Goal: Use online tool/utility: Utilize a website feature to perform a specific function

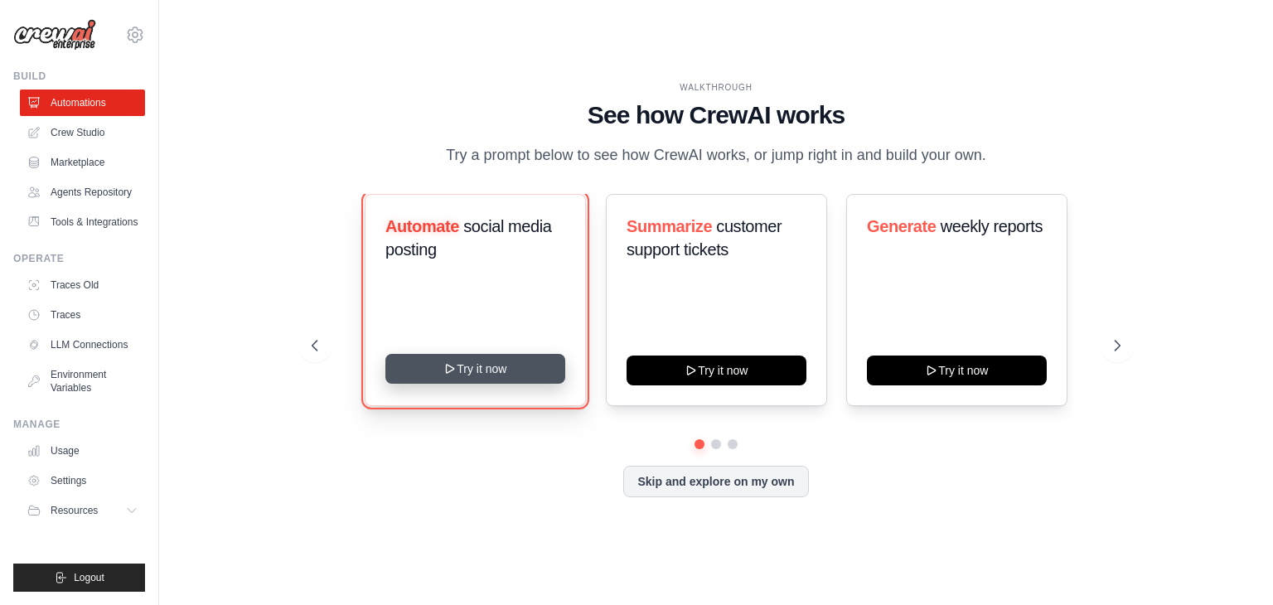
click at [472, 360] on button "Try it now" at bounding box center [475, 369] width 180 height 30
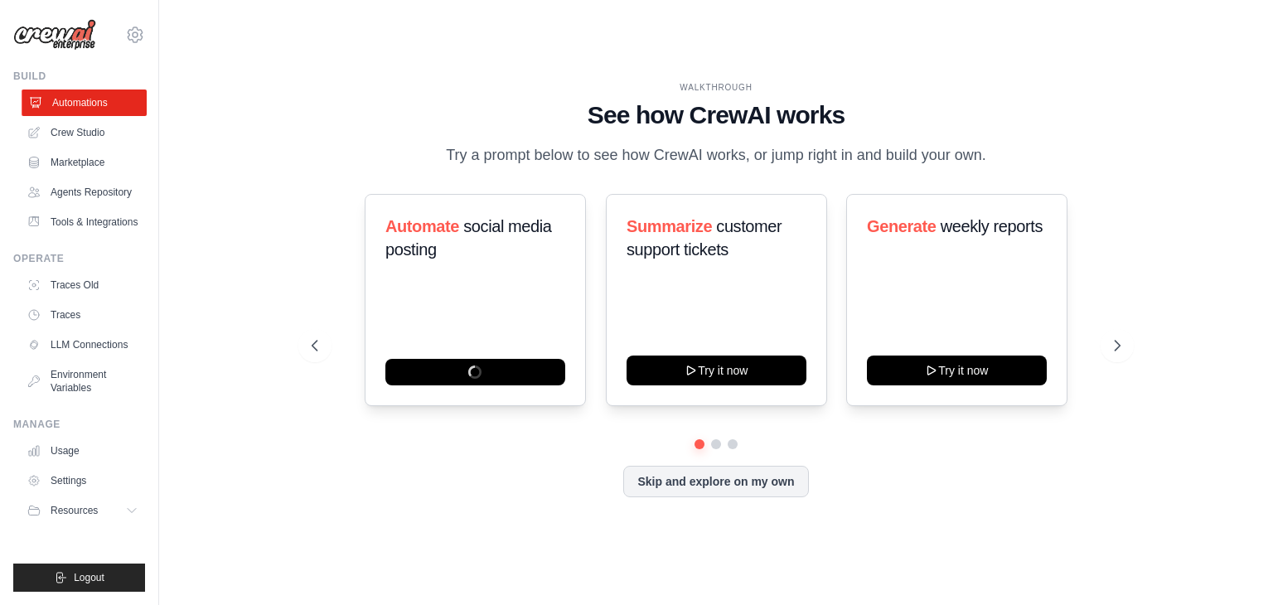
click at [83, 93] on link "Automations" at bounding box center [84, 103] width 125 height 27
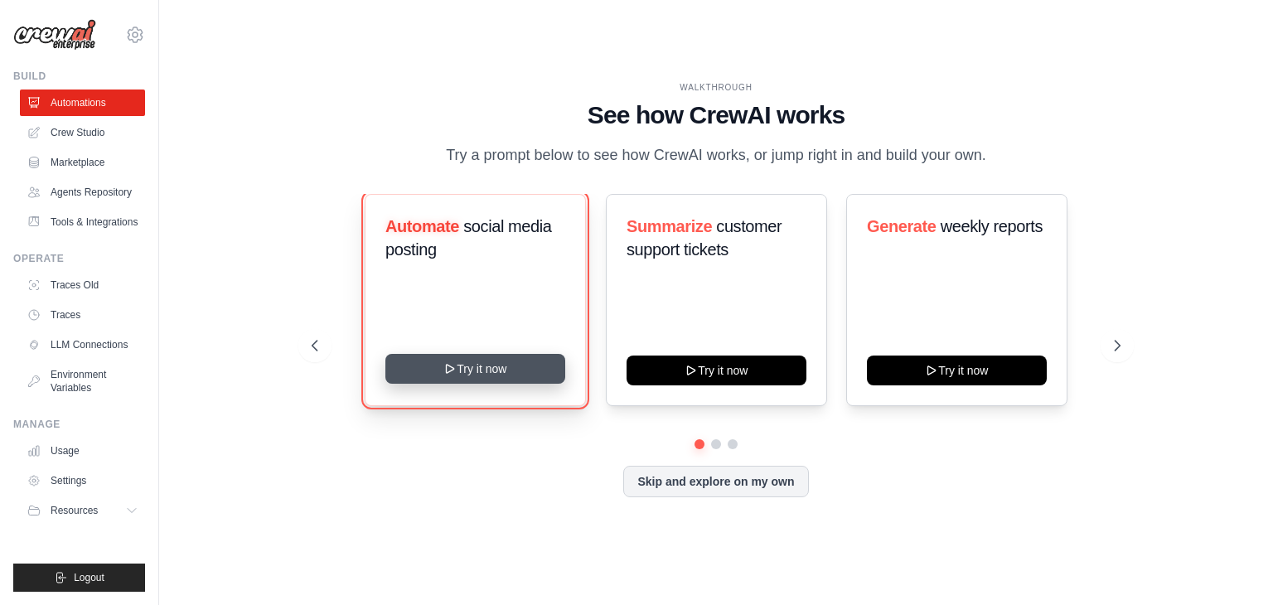
click at [504, 356] on button "Try it now" at bounding box center [475, 369] width 180 height 30
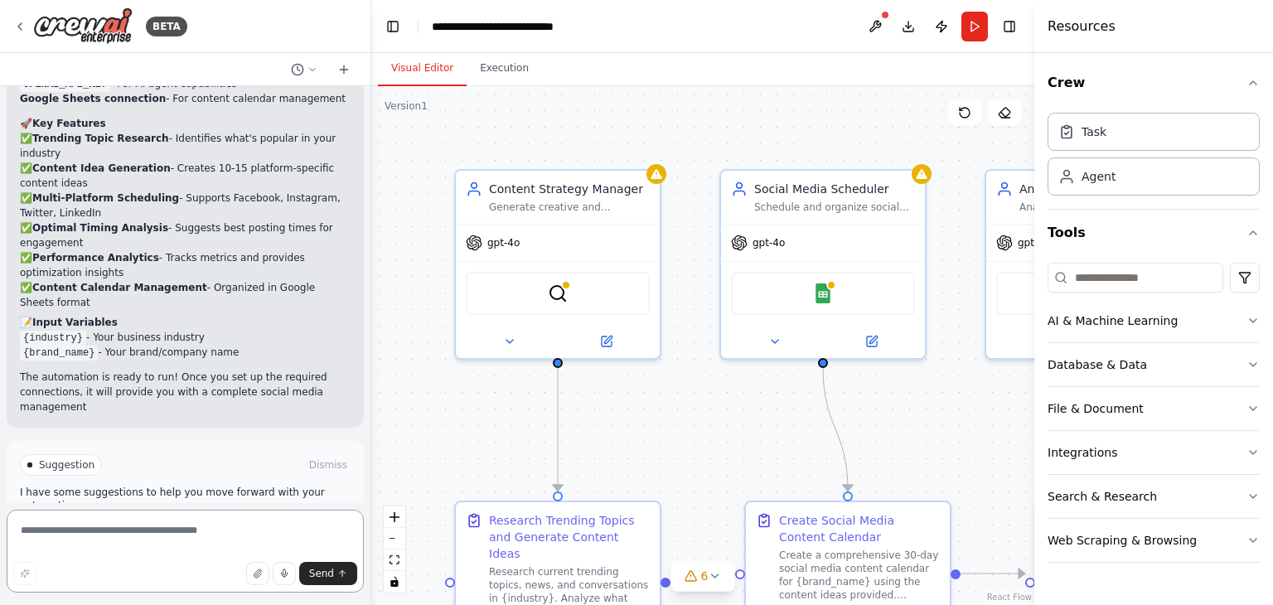
scroll to position [1764, 0]
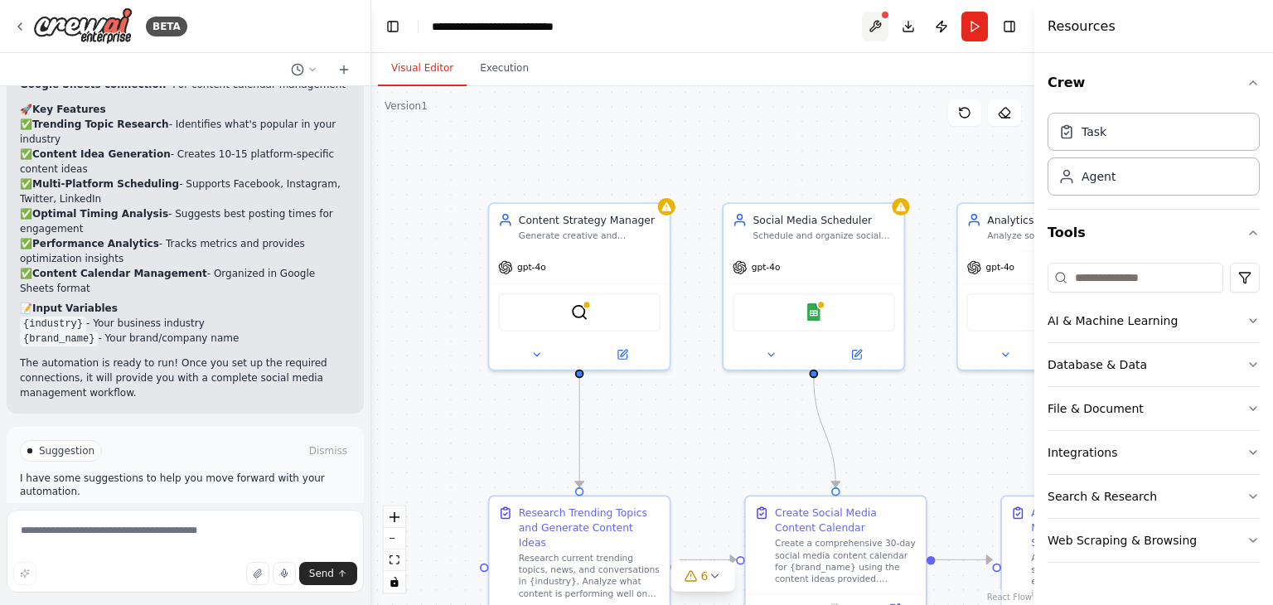
click at [874, 31] on button at bounding box center [875, 27] width 27 height 30
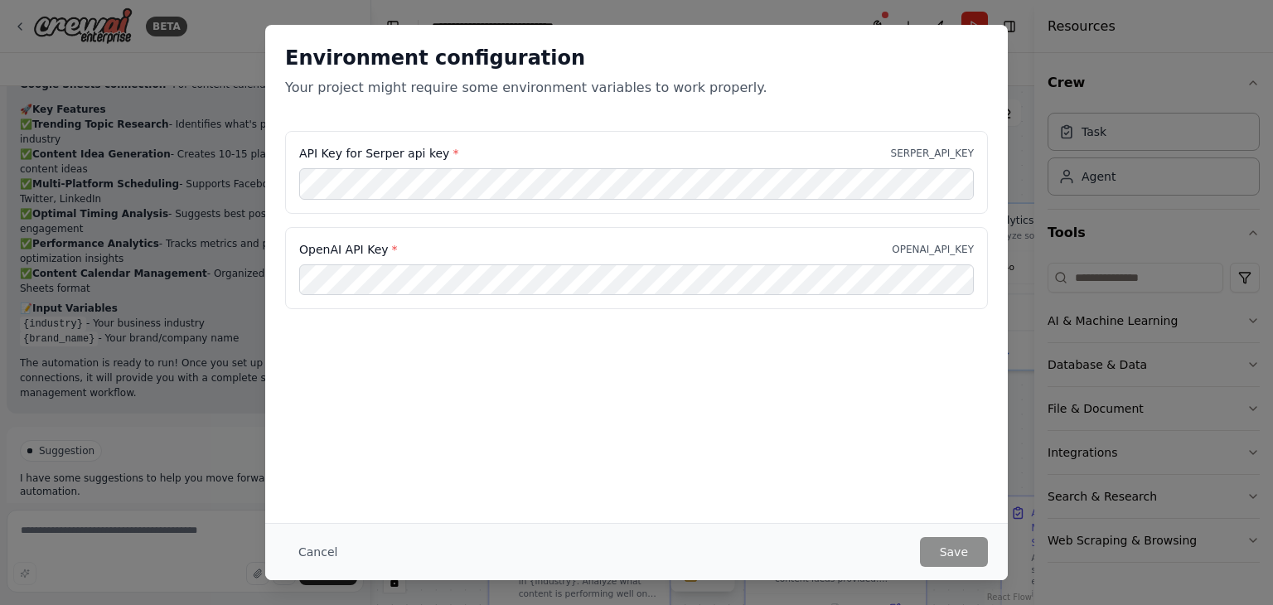
click at [1086, 61] on div "Environment configuration Your project might require some environment variables…" at bounding box center [636, 302] width 1273 height 605
click at [316, 545] on button "Cancel" at bounding box center [317, 552] width 65 height 30
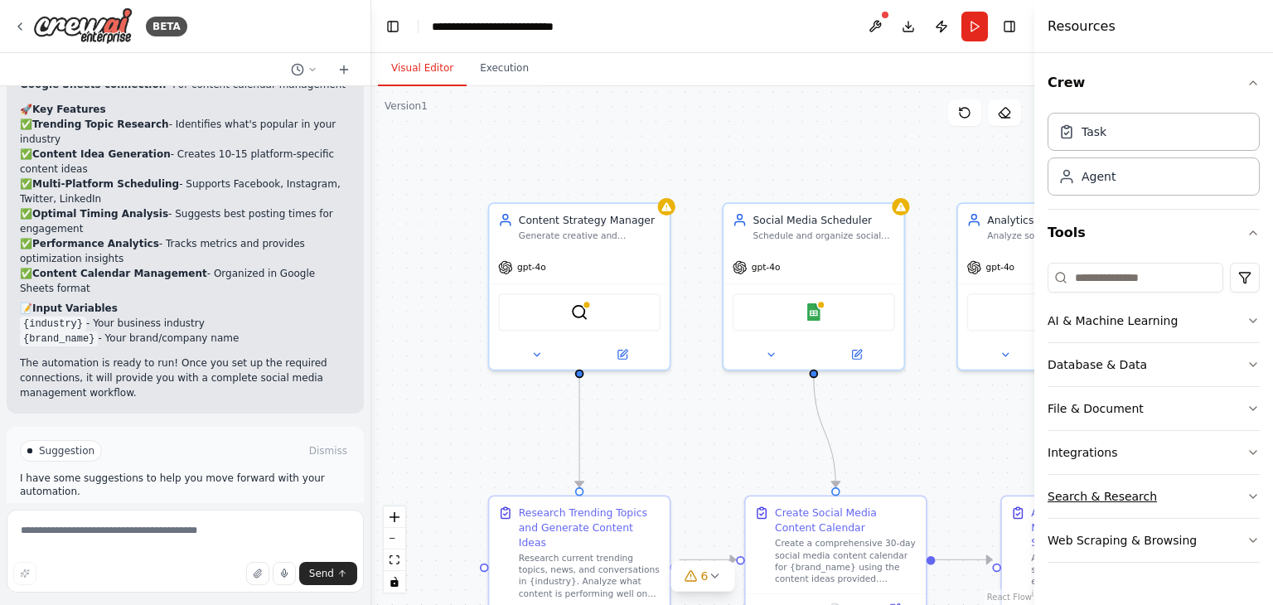
click at [1146, 481] on button "Search & Research" at bounding box center [1154, 496] width 212 height 43
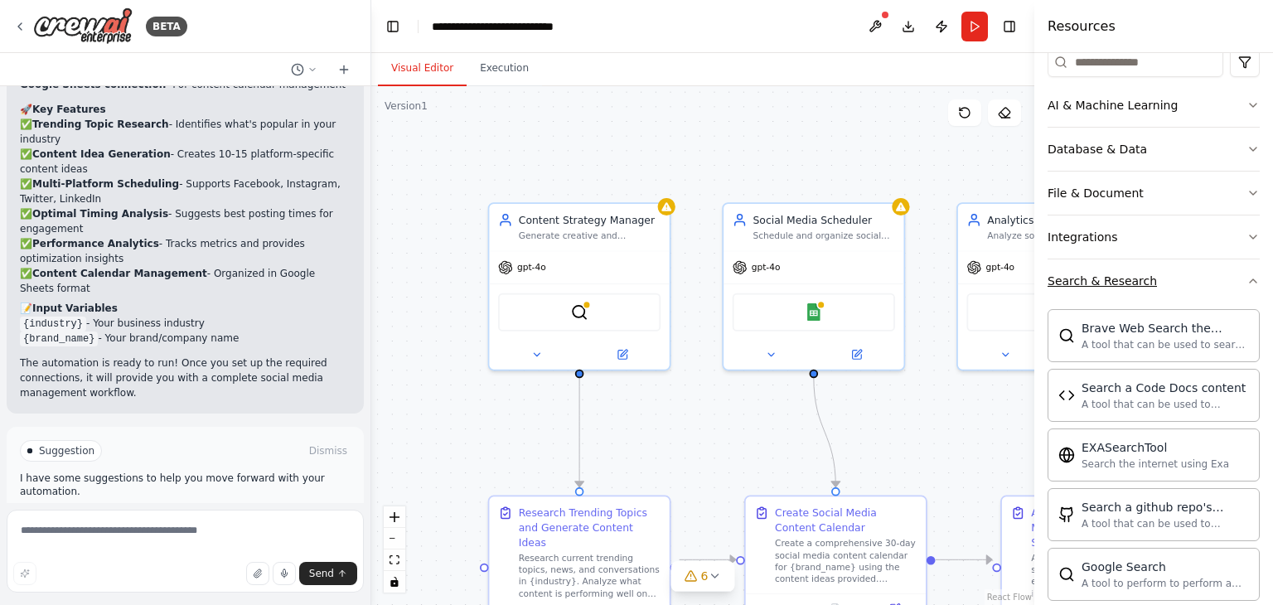
scroll to position [219, 0]
click at [1119, 276] on div "Search & Research" at bounding box center [1102, 277] width 109 height 17
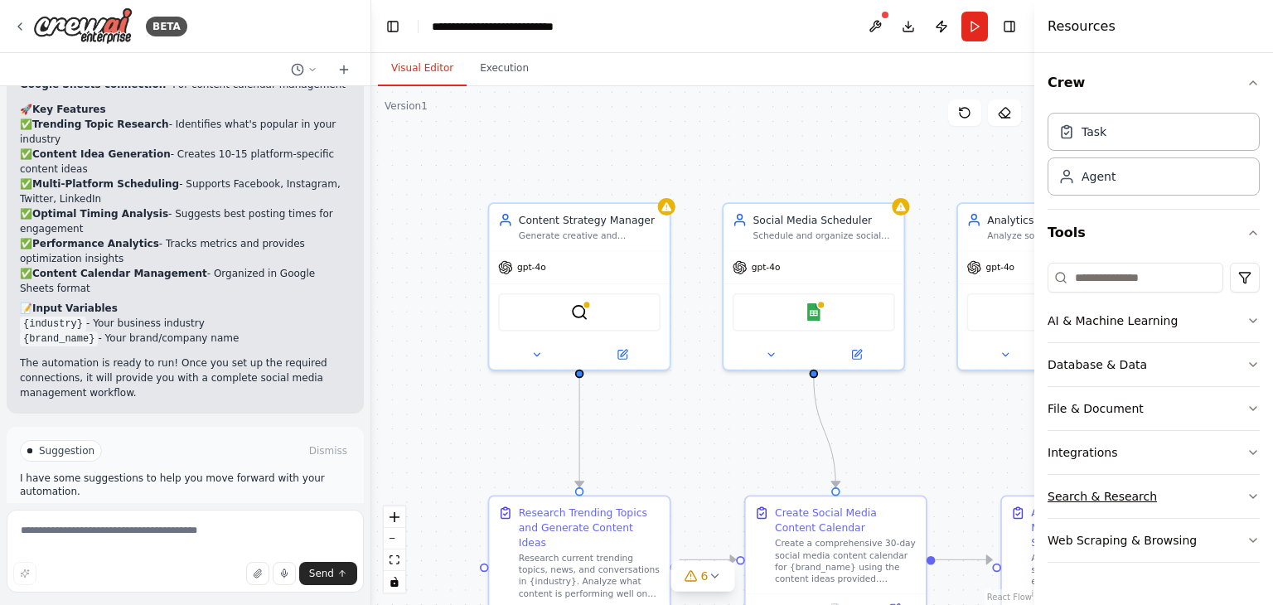
scroll to position [0, 0]
click at [1206, 528] on button "Web Scraping & Browsing" at bounding box center [1154, 540] width 212 height 43
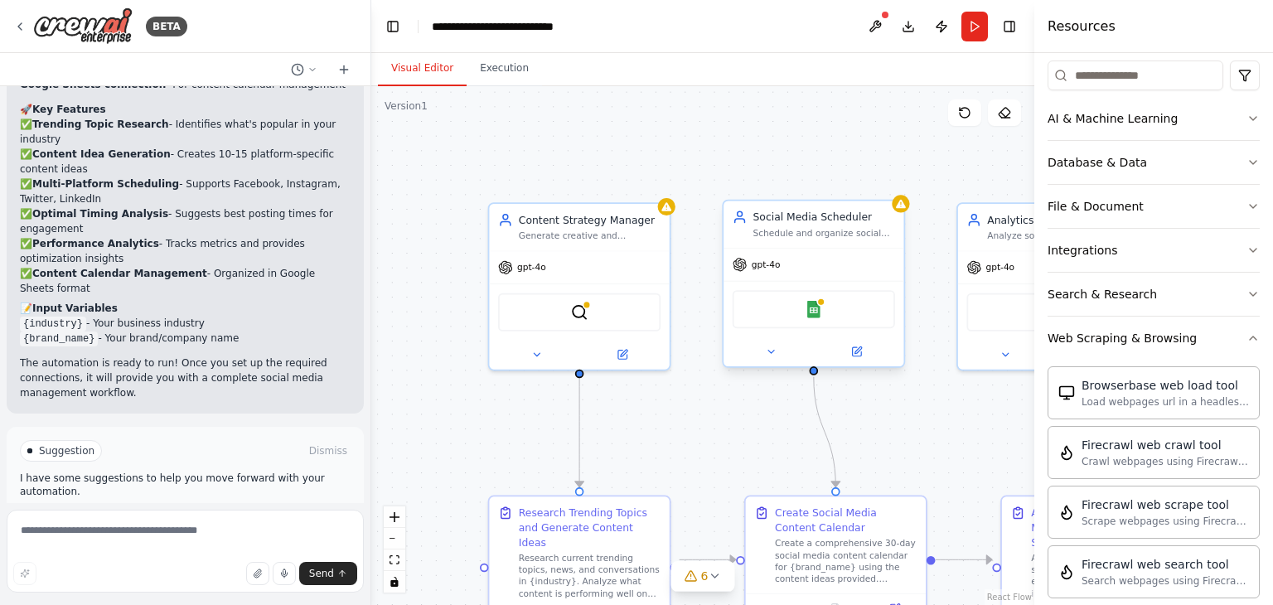
click at [802, 276] on div "gpt-4o" at bounding box center [814, 265] width 180 height 32
click at [619, 359] on button at bounding box center [622, 351] width 83 height 17
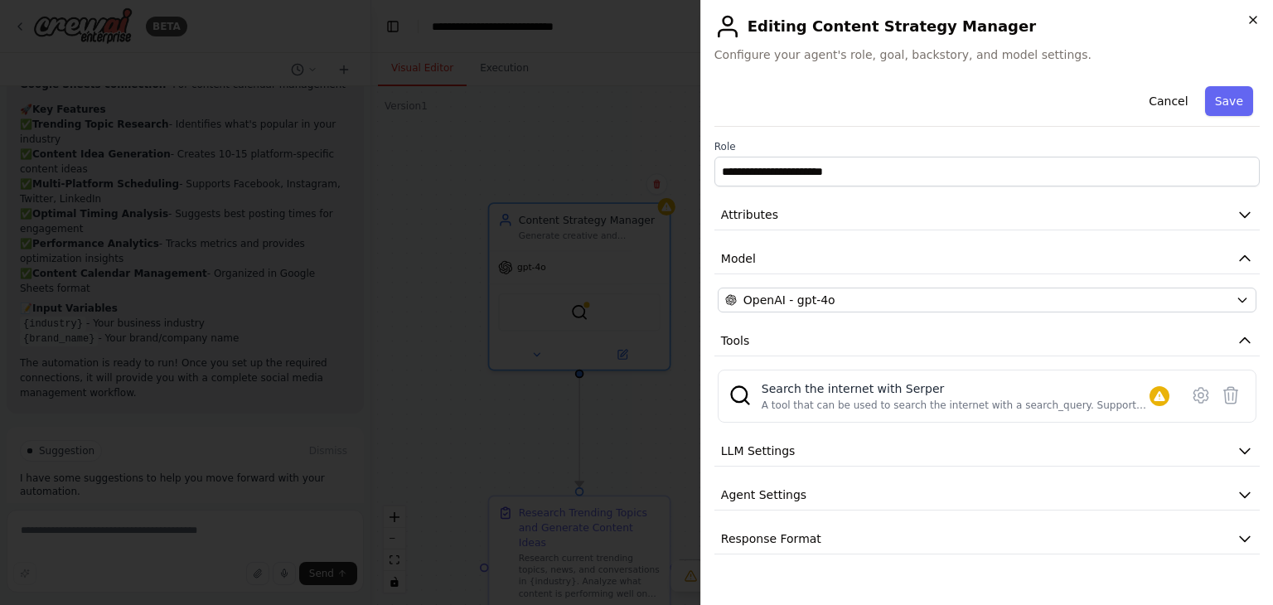
click at [1256, 17] on icon "button" at bounding box center [1253, 20] width 7 height 7
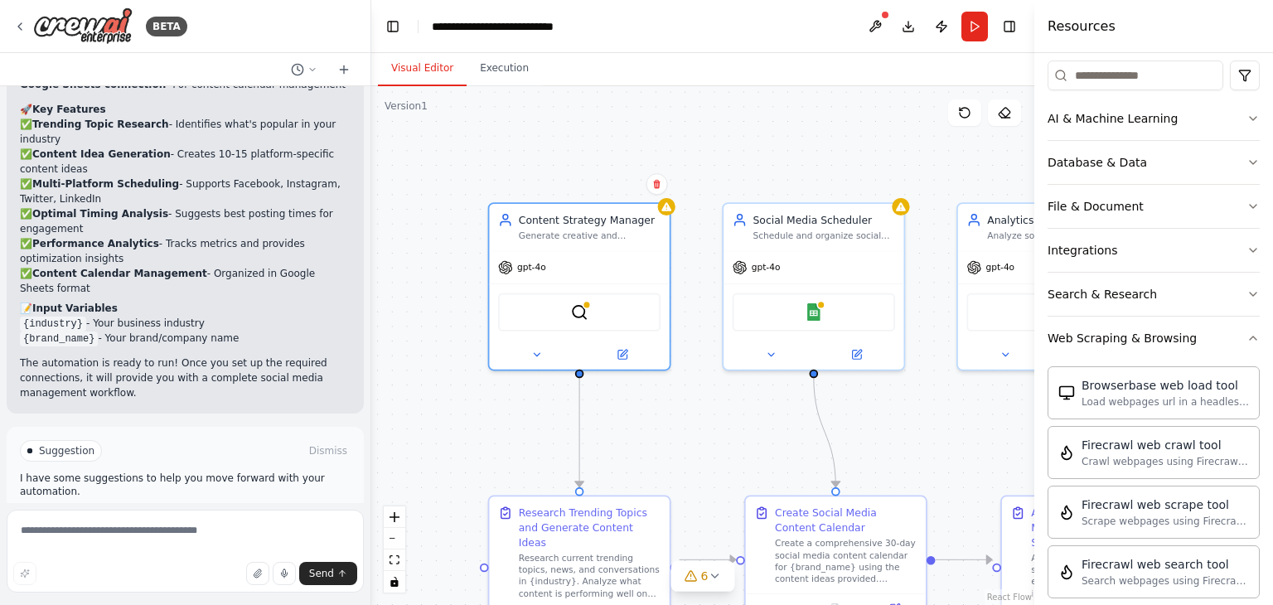
click at [847, 96] on div ".deletable-edge-delete-btn { width: 20px; height: 20px; border: 0px solid #ffff…" at bounding box center [702, 345] width 663 height 519
click at [106, 24] on img at bounding box center [82, 25] width 99 height 37
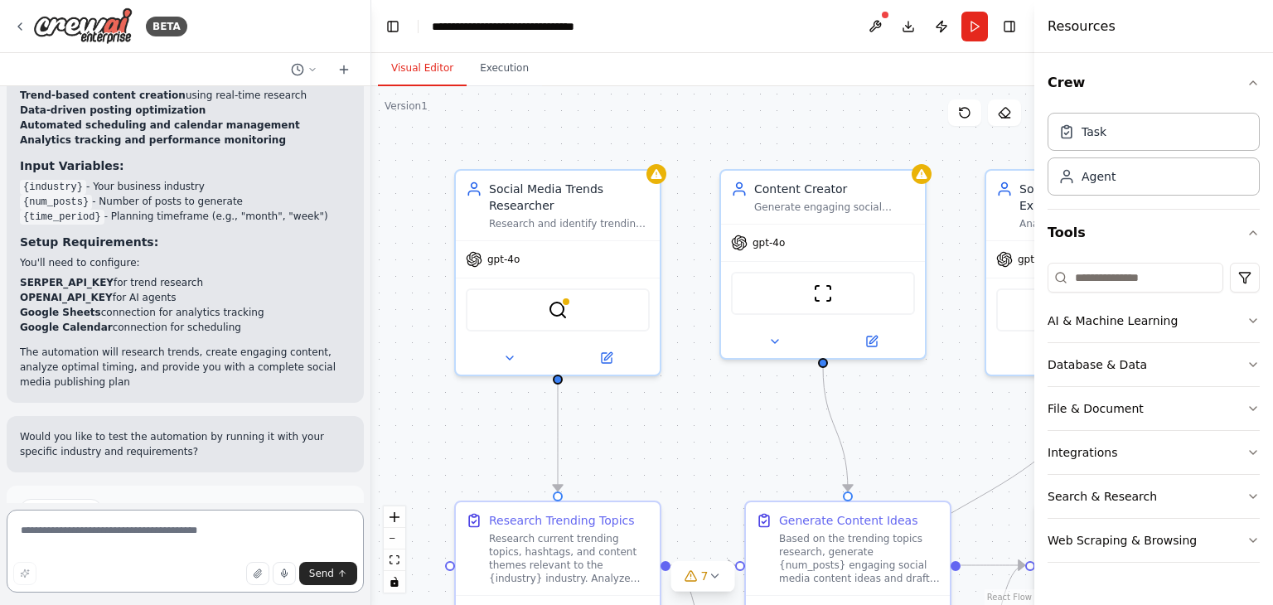
scroll to position [1987, 0]
